Goal: Task Accomplishment & Management: Manage account settings

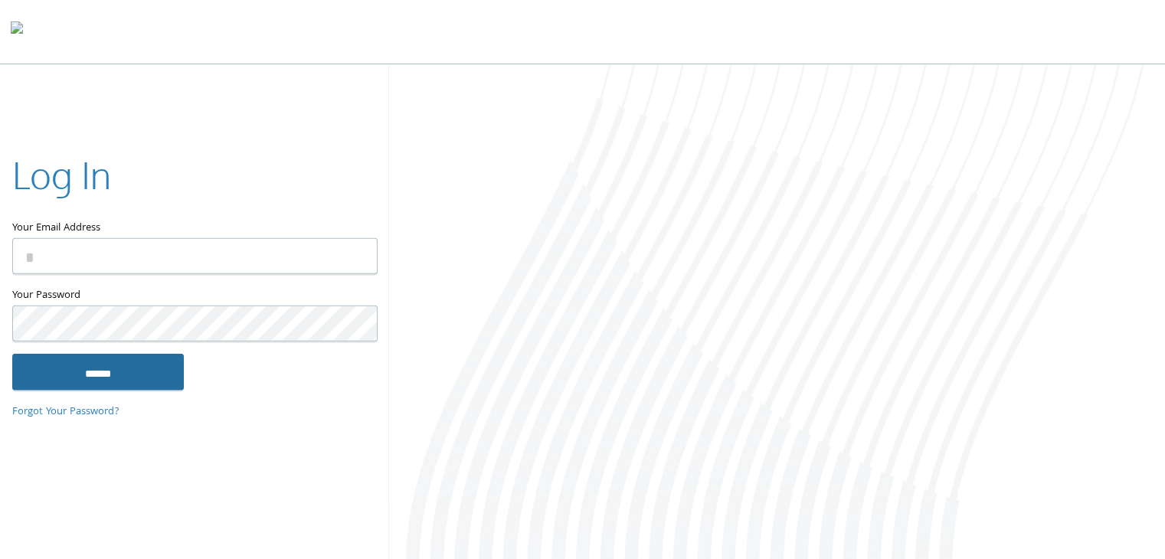
type input "**********"
click at [100, 369] on input "******" at bounding box center [98, 371] width 172 height 37
type input "**********"
click at [95, 371] on input "******" at bounding box center [98, 371] width 172 height 37
